Goal: Navigation & Orientation: Find specific page/section

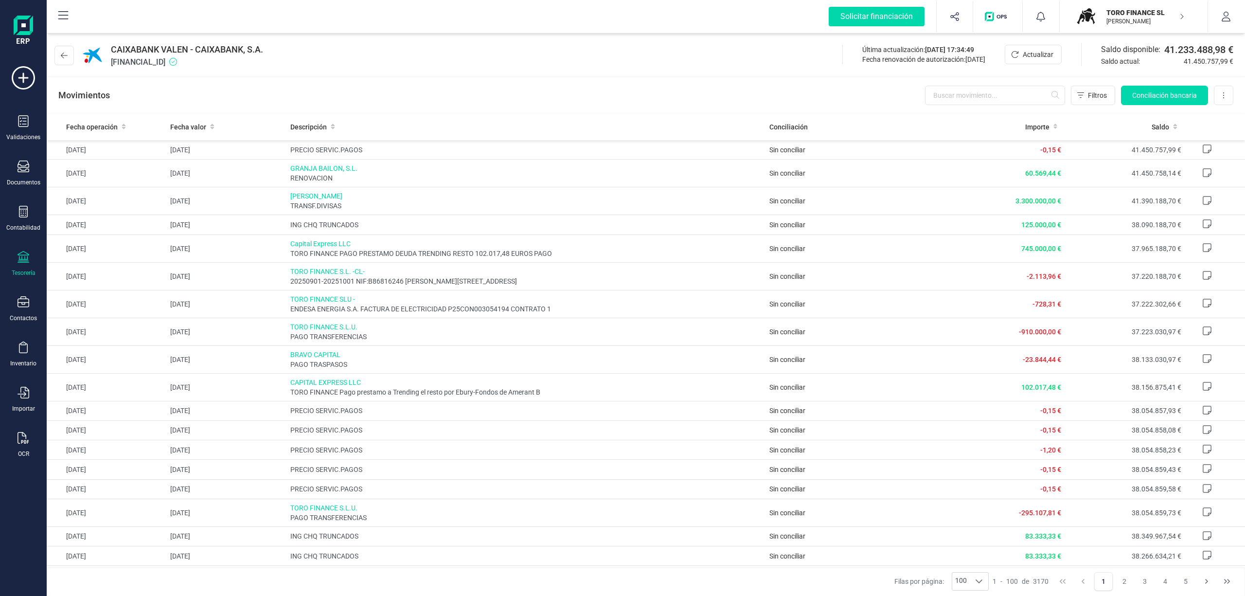
click at [22, 263] on div at bounding box center [24, 258] width 12 height 14
click at [84, 168] on span "Cuentas bancarias" at bounding box center [117, 166] width 86 height 12
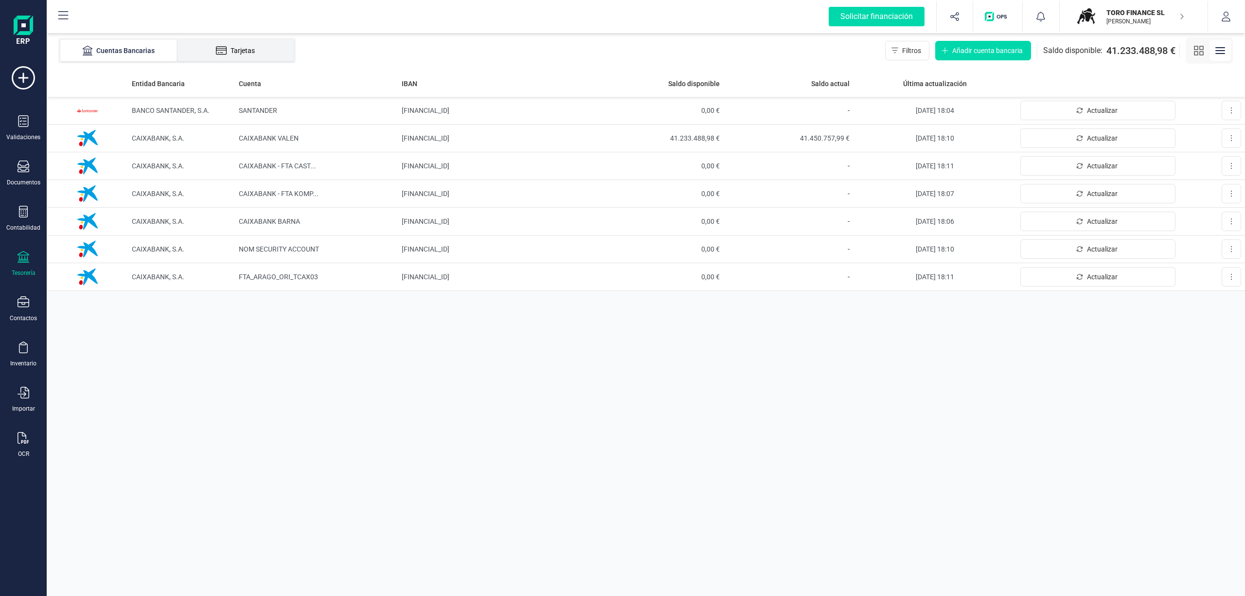
click at [253, 49] on div "Tarjetas" at bounding box center [235, 51] width 78 height 10
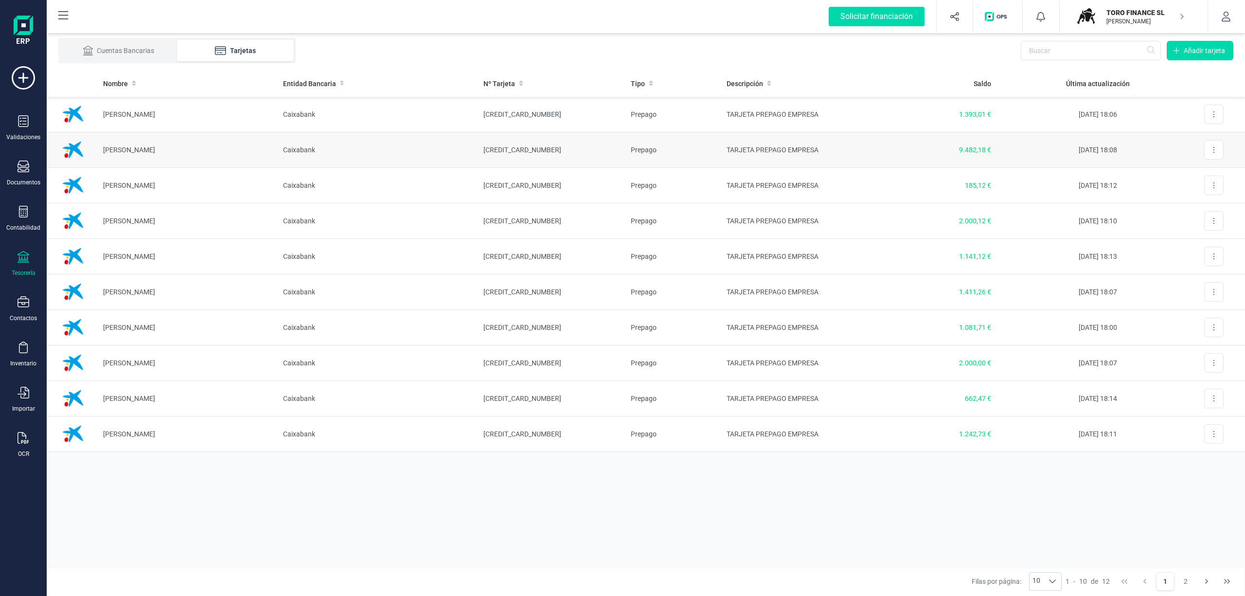
click at [506, 148] on td "[CREDIT_CARD_NUMBER]" at bounding box center [549, 150] width 147 height 36
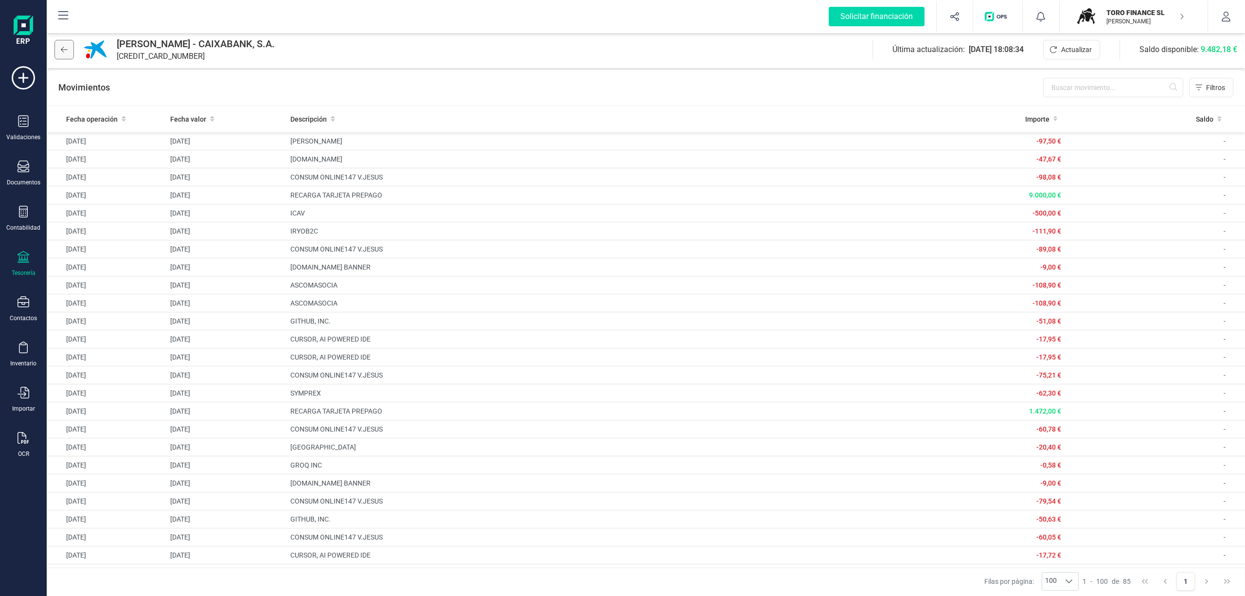
click at [63, 52] on icon at bounding box center [64, 50] width 7 height 8
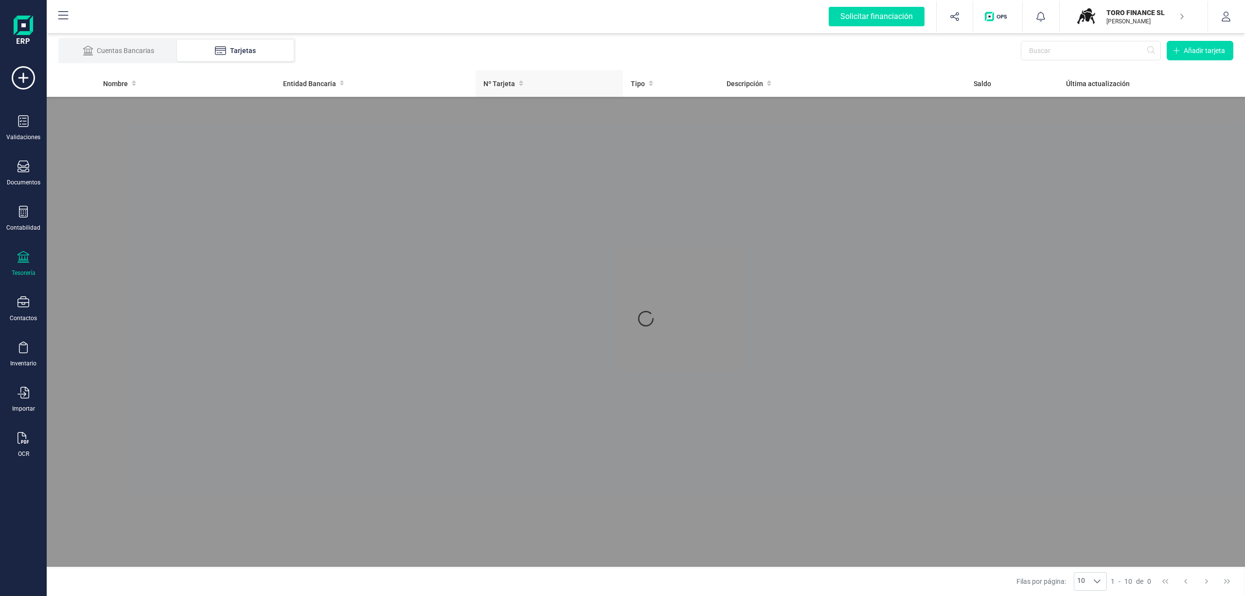
drag, startPoint x: 226, startPoint y: 49, endPoint x: 502, endPoint y: 94, distance: 279.9
click at [227, 49] on div "Tarjetas" at bounding box center [235, 51] width 78 height 10
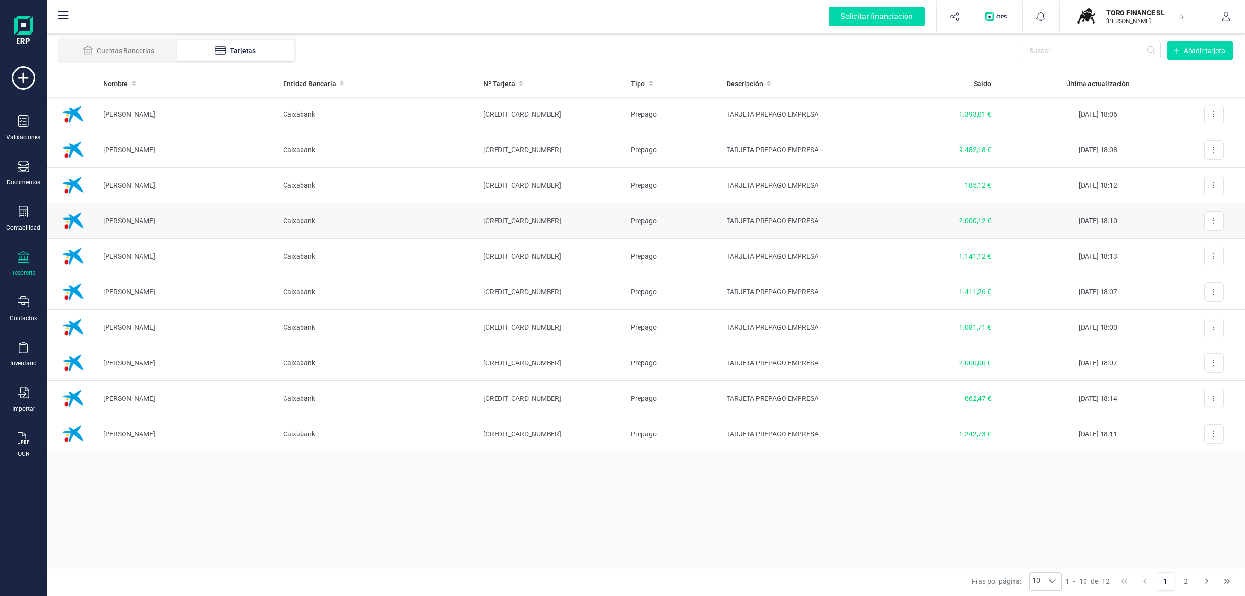
click at [966, 215] on td "2.000,12 €" at bounding box center [938, 221] width 121 height 36
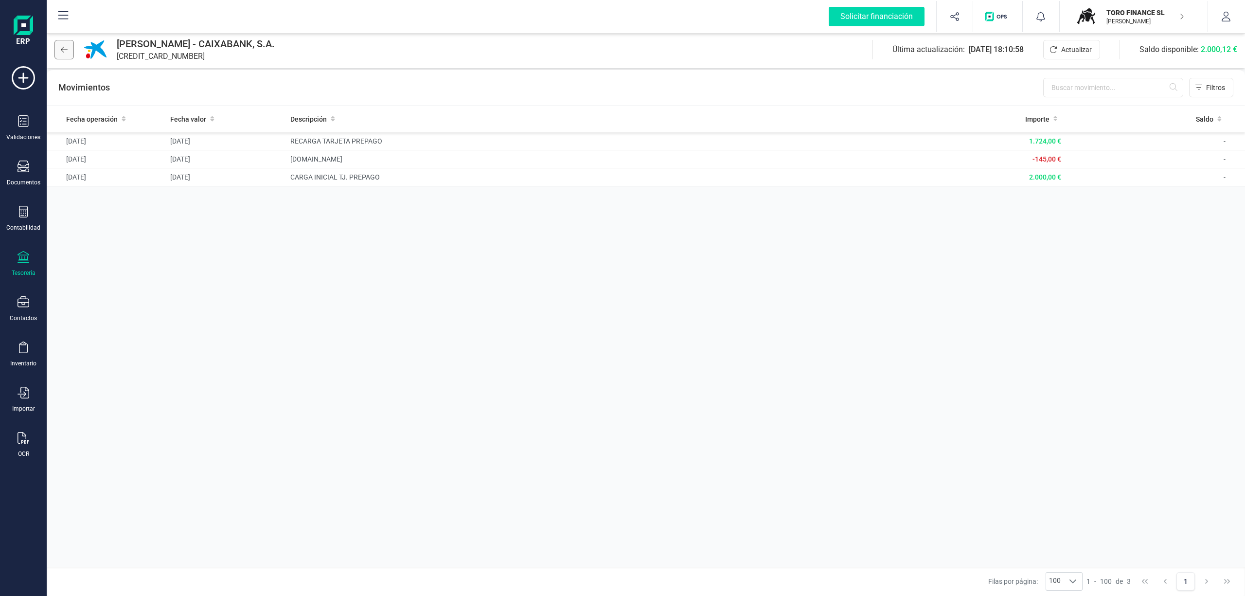
click at [57, 49] on button at bounding box center [63, 49] width 19 height 19
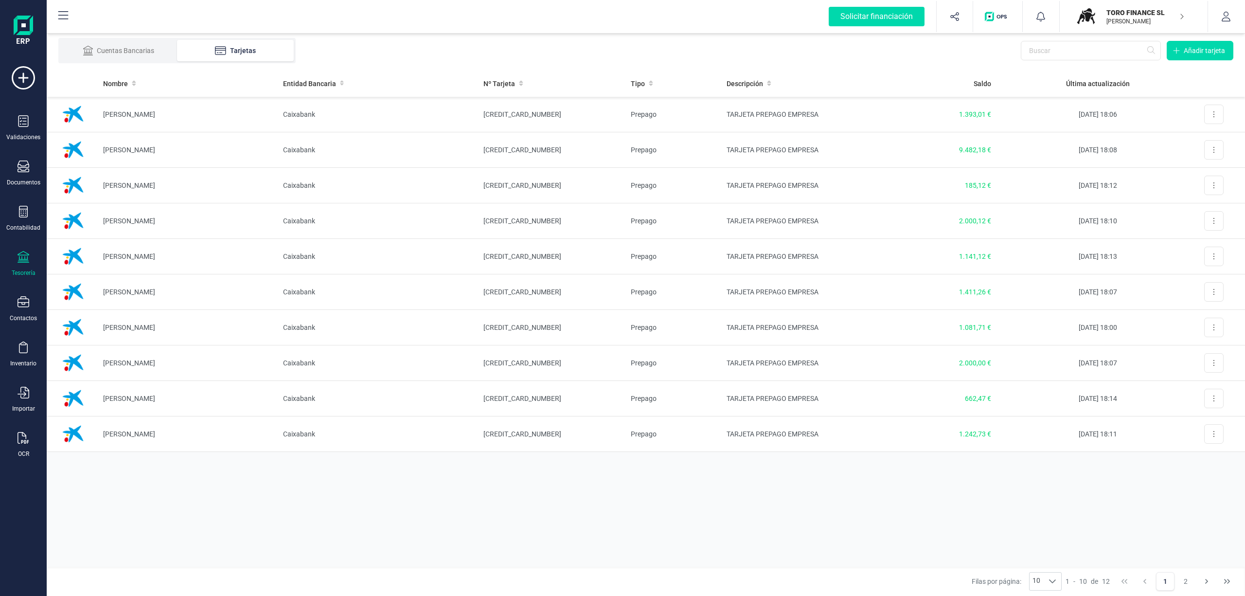
click at [1116, 14] on p "TORO FINANCE SL" at bounding box center [1145, 13] width 78 height 10
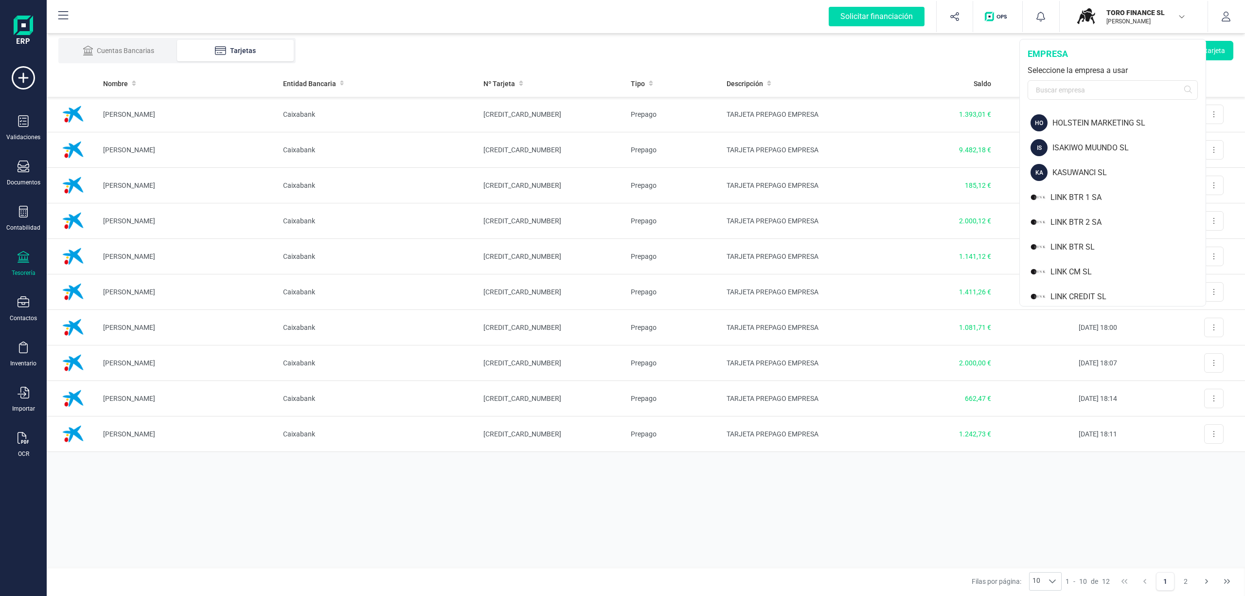
scroll to position [615, 0]
click at [1094, 298] on div "LINK PRIVATE DEBT SA" at bounding box center [1128, 299] width 155 height 12
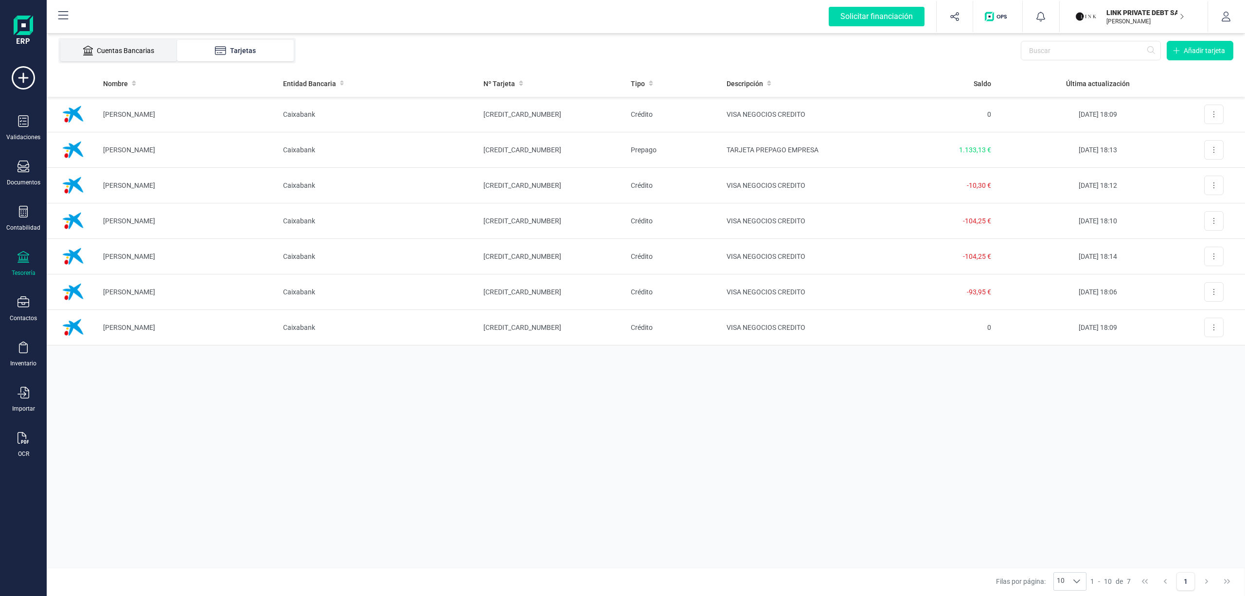
click at [115, 51] on div "Cuentas Bancarias" at bounding box center [119, 51] width 78 height 10
